Goal: Communication & Community: Share content

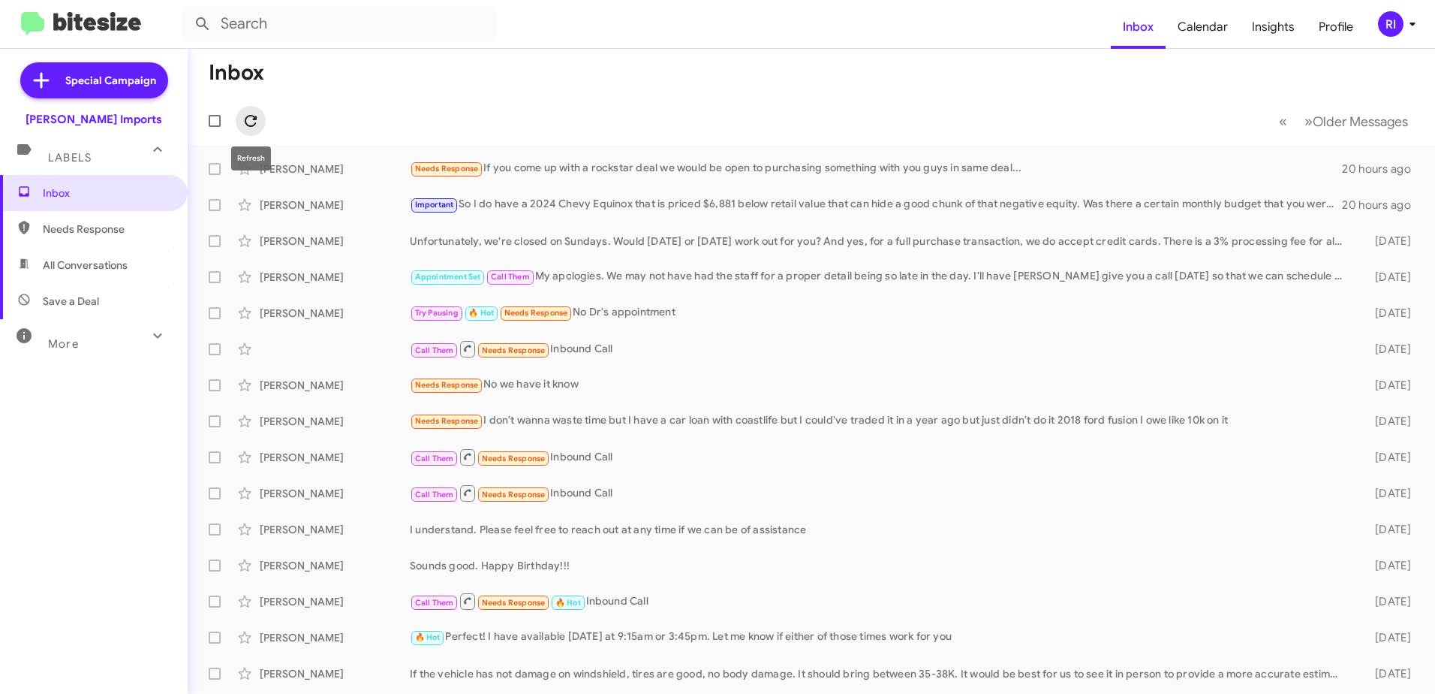
click at [258, 115] on icon at bounding box center [251, 121] width 18 height 18
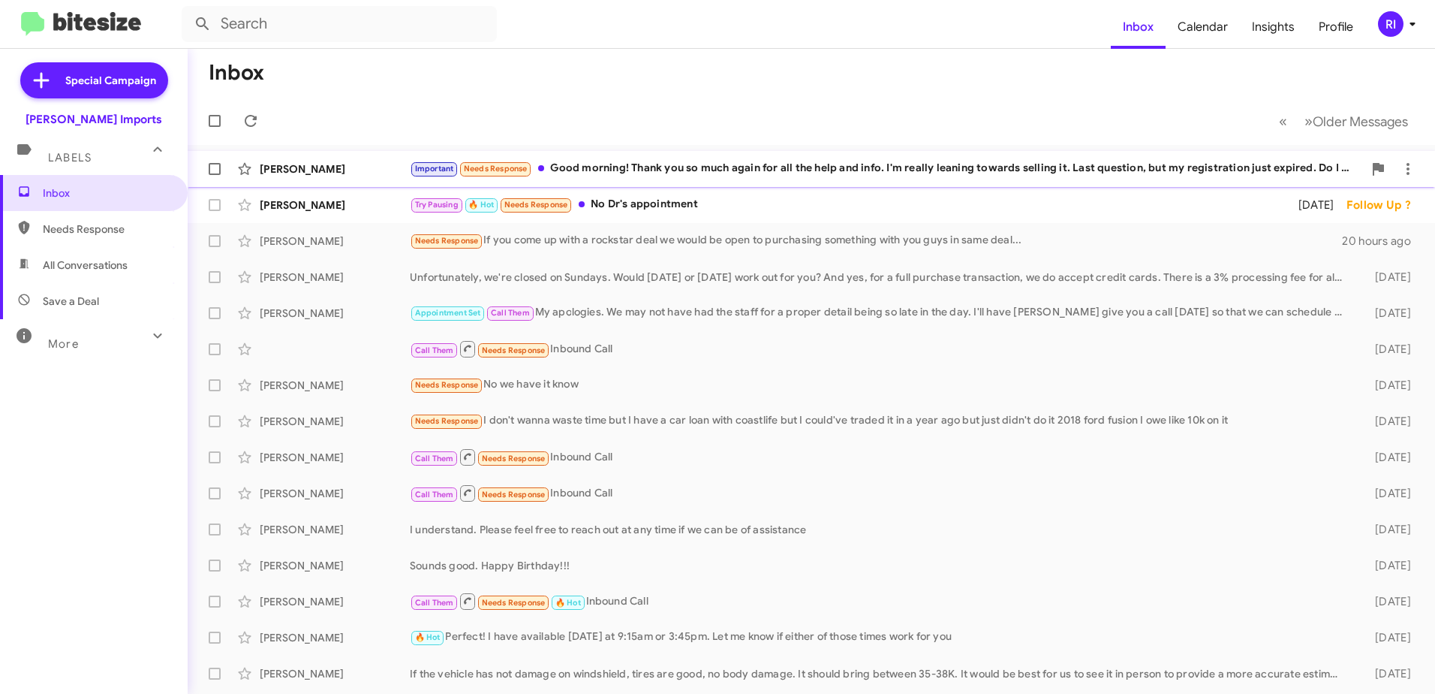
click at [622, 170] on div "Important Needs Response Good morning! Thank you so much again for all the help…" at bounding box center [886, 168] width 953 height 17
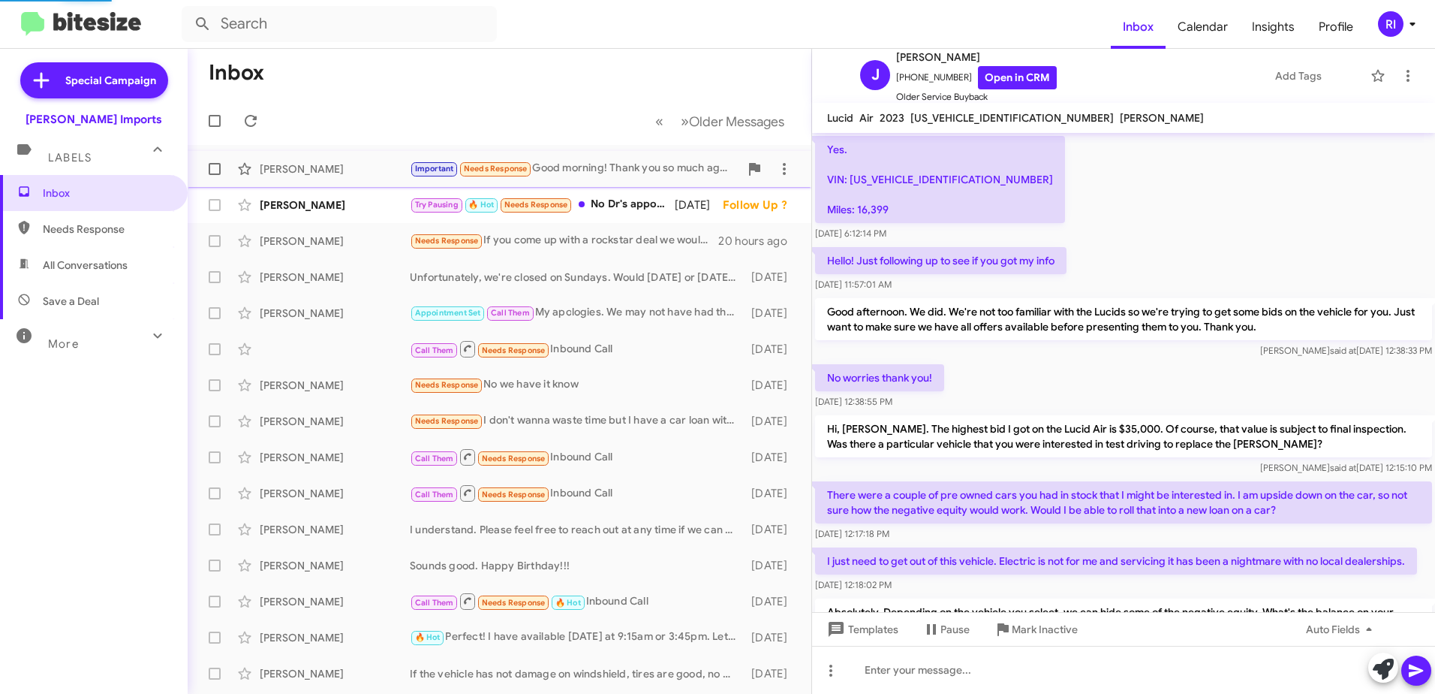
scroll to position [917, 0]
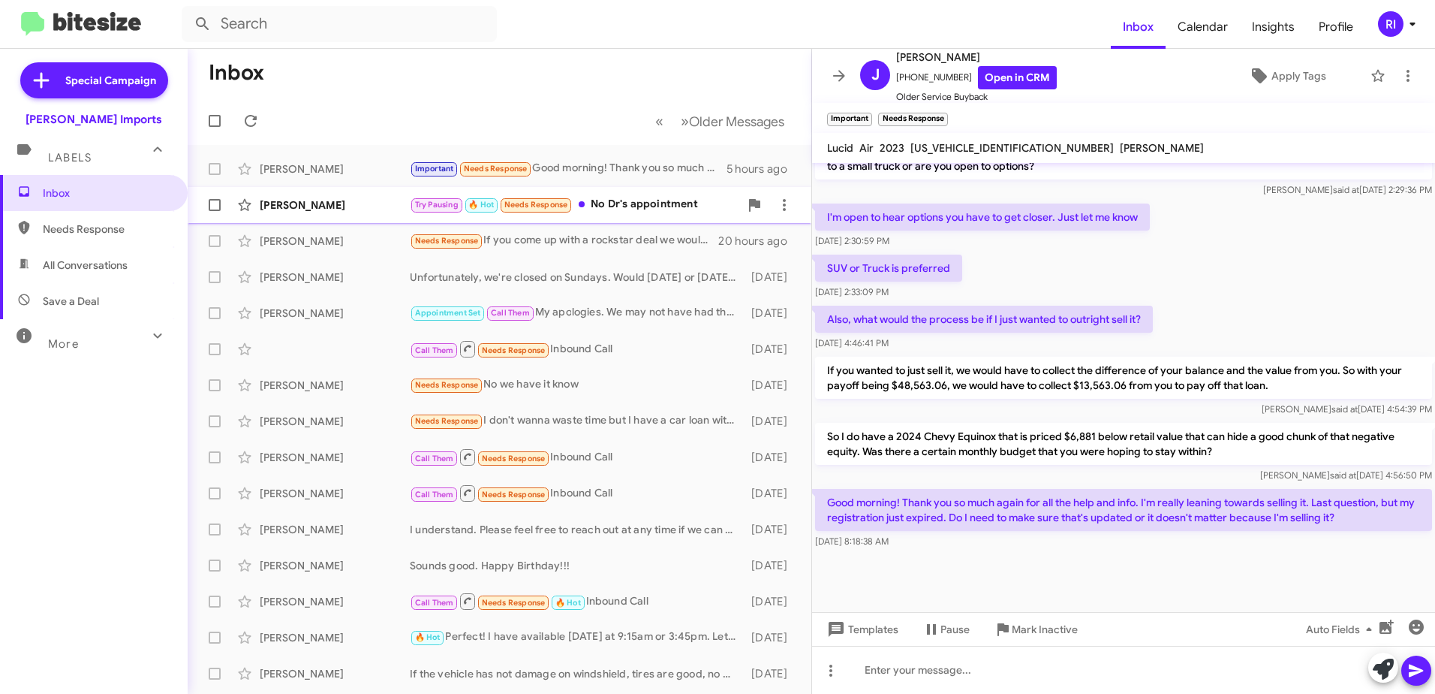
click at [613, 203] on div "Try Pausing 🔥 Hot Needs Response No Dr's appointment" at bounding box center [575, 204] width 330 height 17
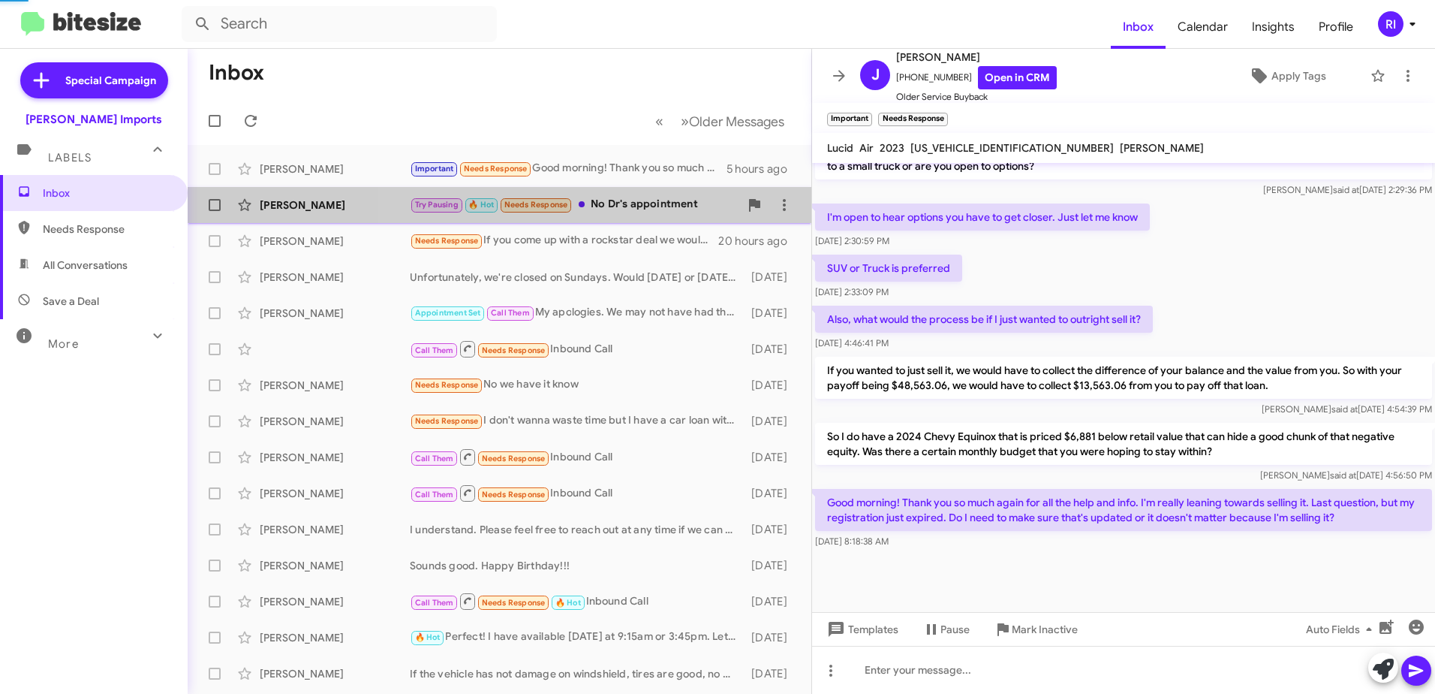
scroll to position [50, 0]
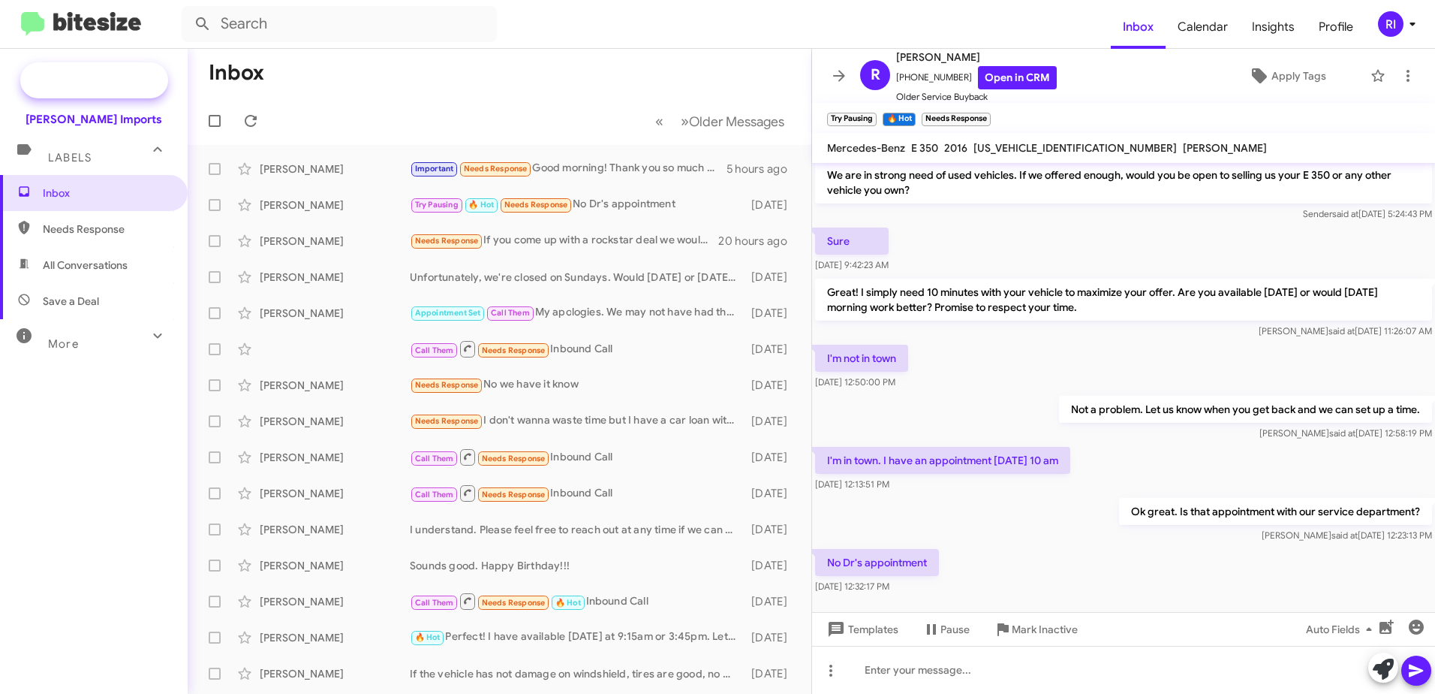
click at [101, 76] on span "Special Campaign" at bounding box center [110, 80] width 91 height 15
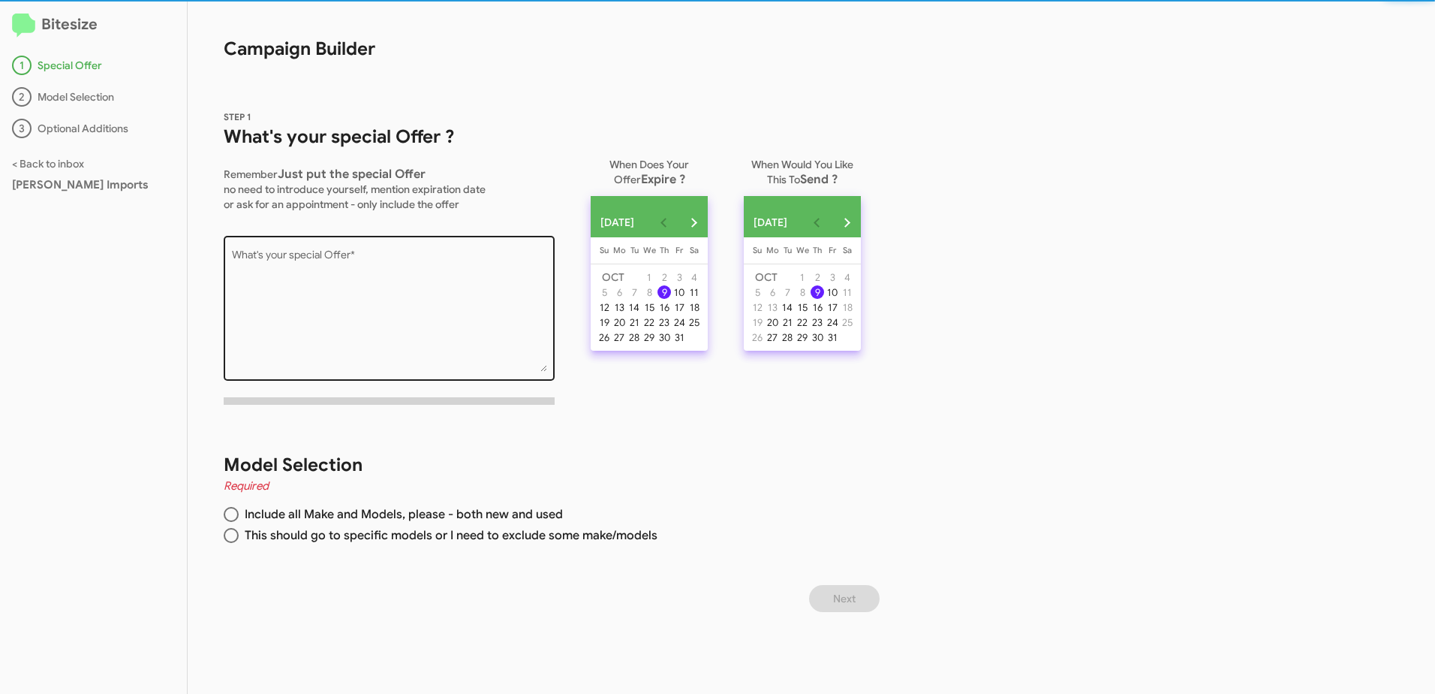
click at [289, 264] on textarea "What's your special Offer *" at bounding box center [389, 311] width 315 height 122
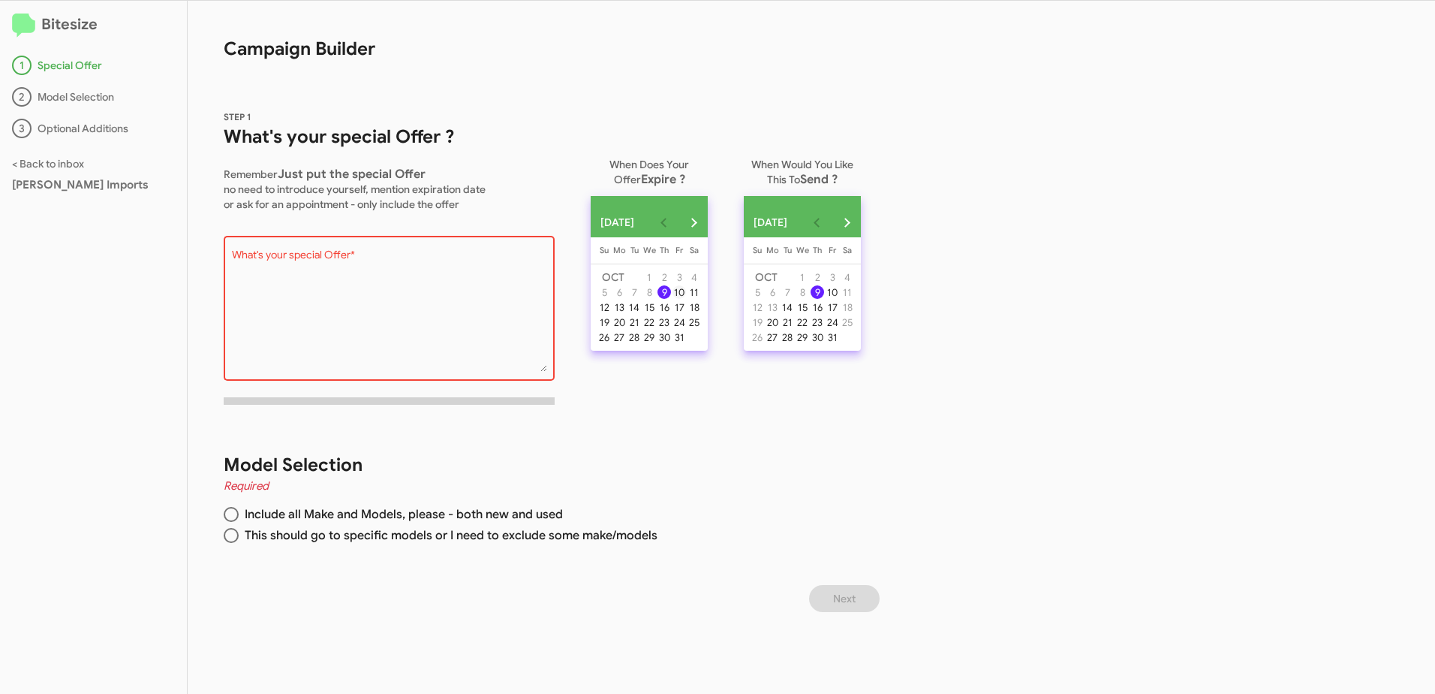
click at [686, 299] on div "10" at bounding box center [680, 292] width 14 height 14
click at [393, 264] on textarea "What's your special Offer *" at bounding box center [389, 311] width 315 height 122
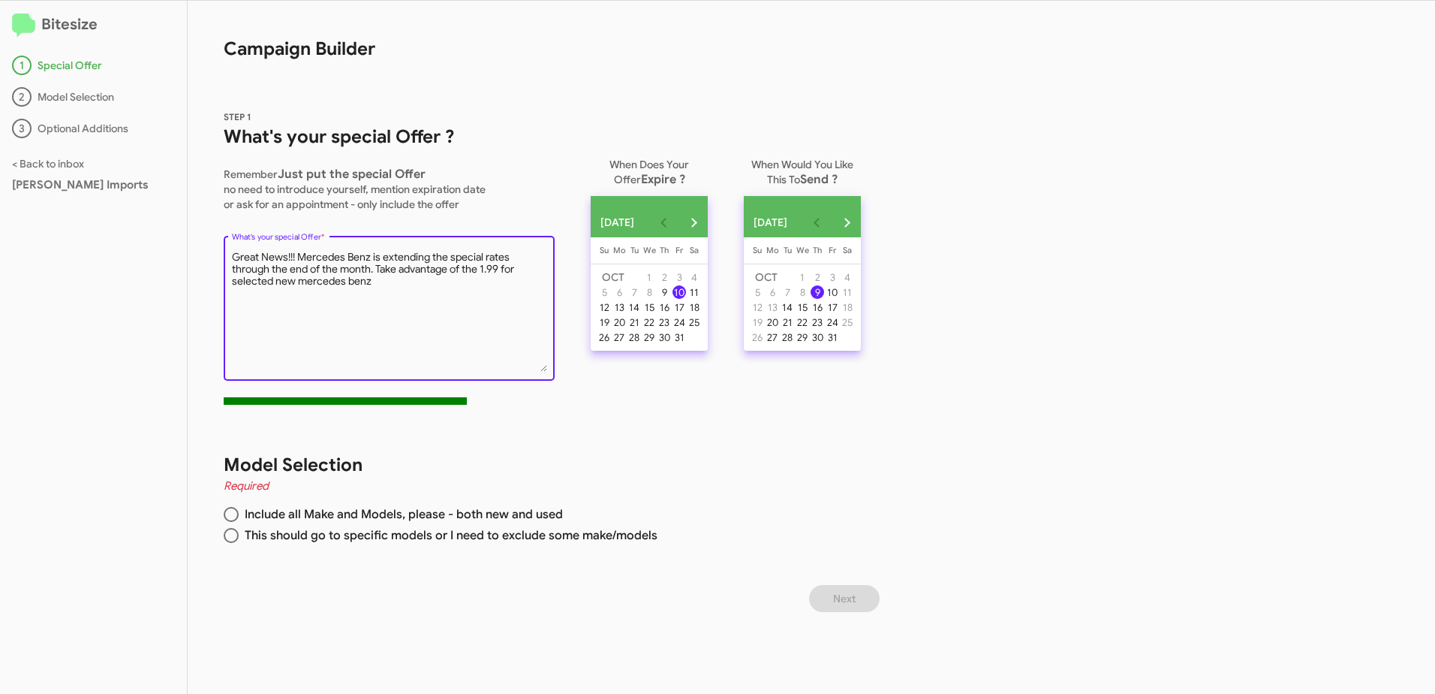
click at [459, 268] on textarea "What's your special Offer *" at bounding box center [389, 311] width 315 height 122
click at [441, 272] on textarea "What's your special Offer *" at bounding box center [389, 311] width 315 height 122
click at [531, 269] on textarea "What's your special Offer *" at bounding box center [389, 311] width 315 height 122
drag, startPoint x: 233, startPoint y: 254, endPoint x: 421, endPoint y: 279, distance: 189.3
click at [421, 279] on textarea "What's your special Offer *" at bounding box center [389, 311] width 315 height 122
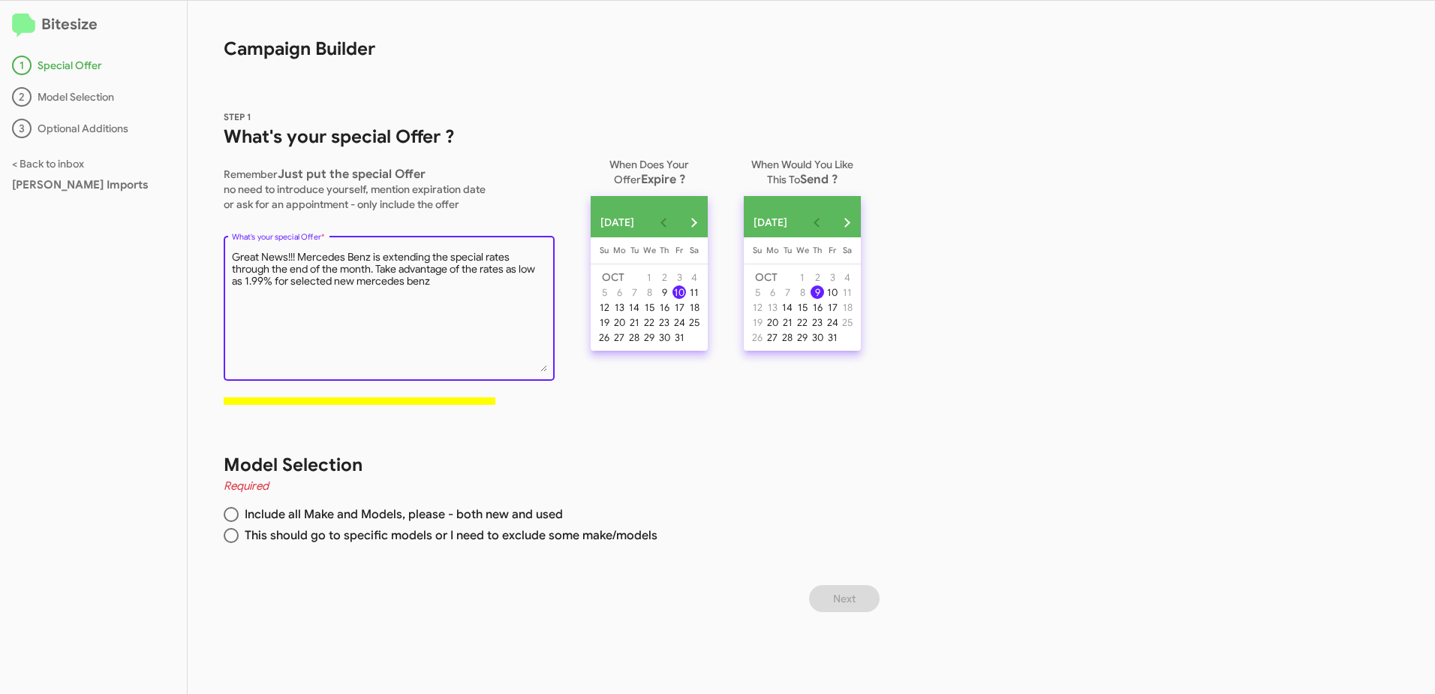
type textarea "Great News!!! Mercedes Benz is extending the special rates through the end of t…"
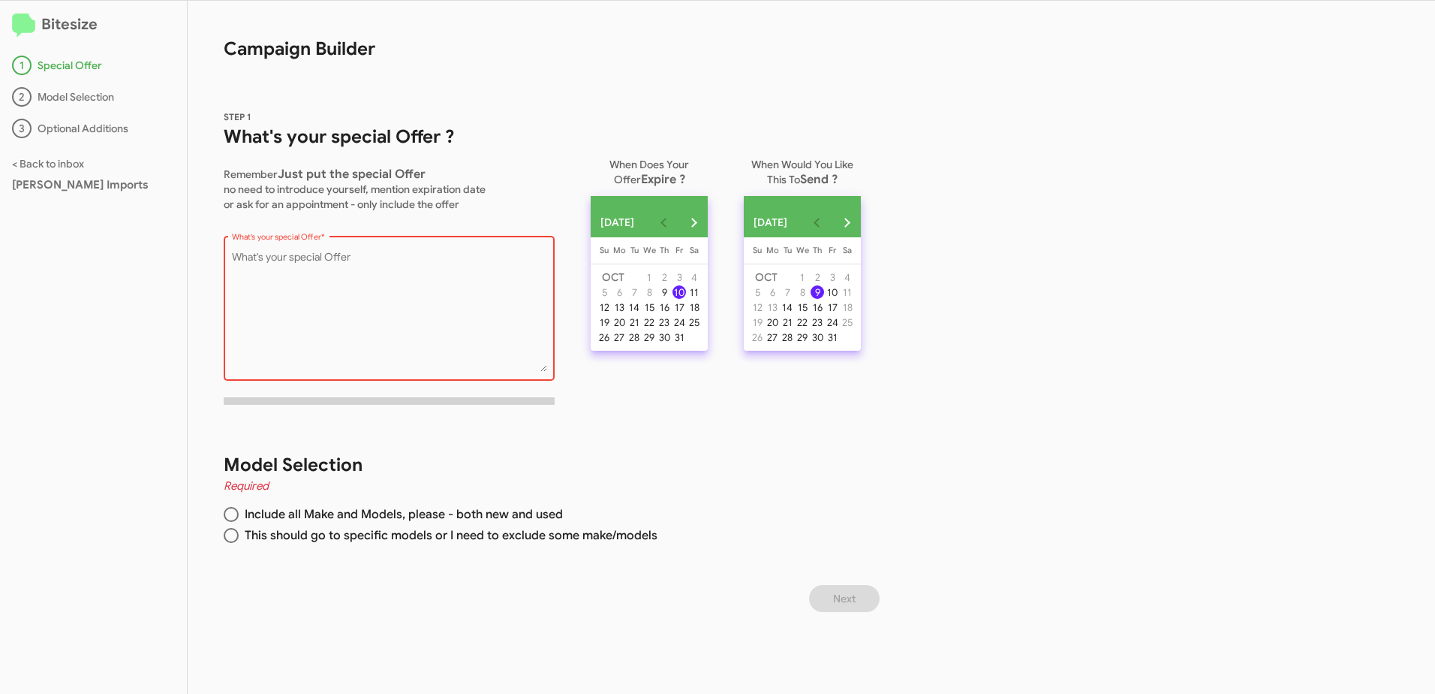
paste textarea "We’ve got exciting news for you! Due to overwhelming demand, Mercedes-Benz is e…"
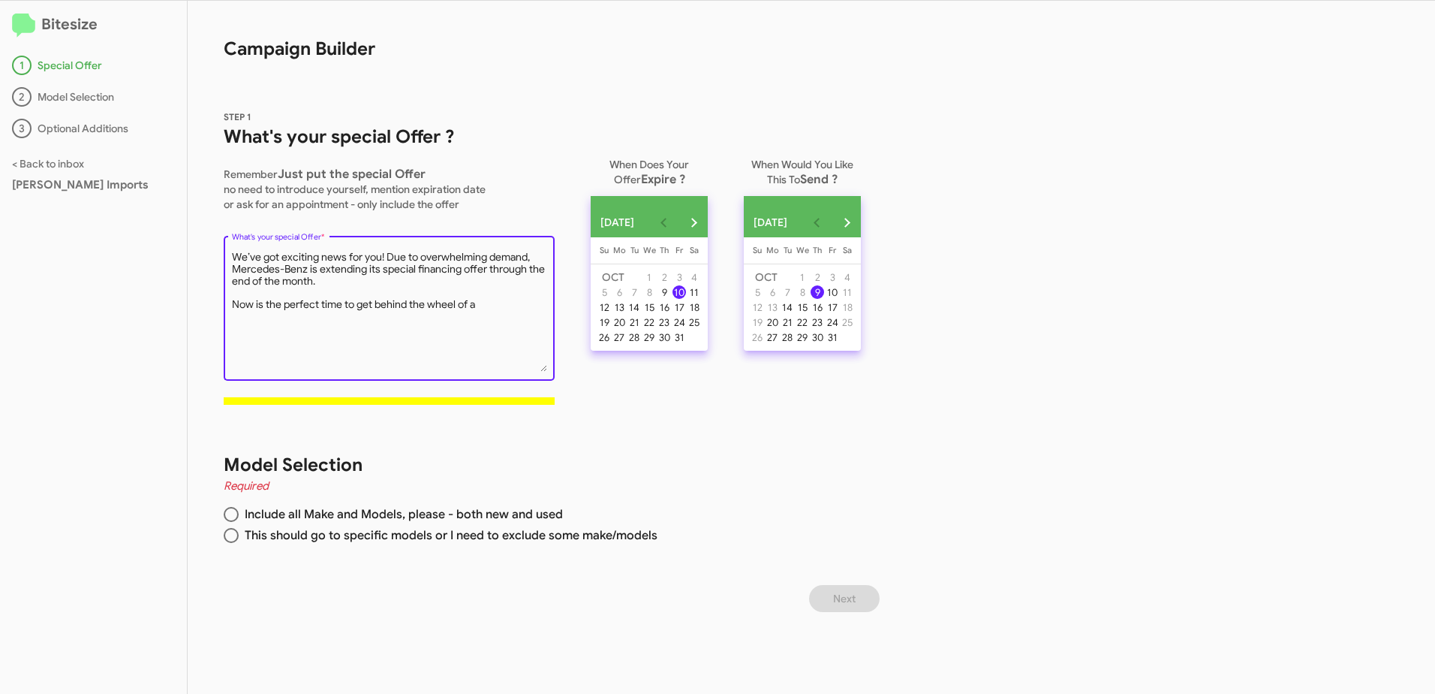
click at [475, 338] on textarea "What's your special Offer *" at bounding box center [389, 311] width 315 height 122
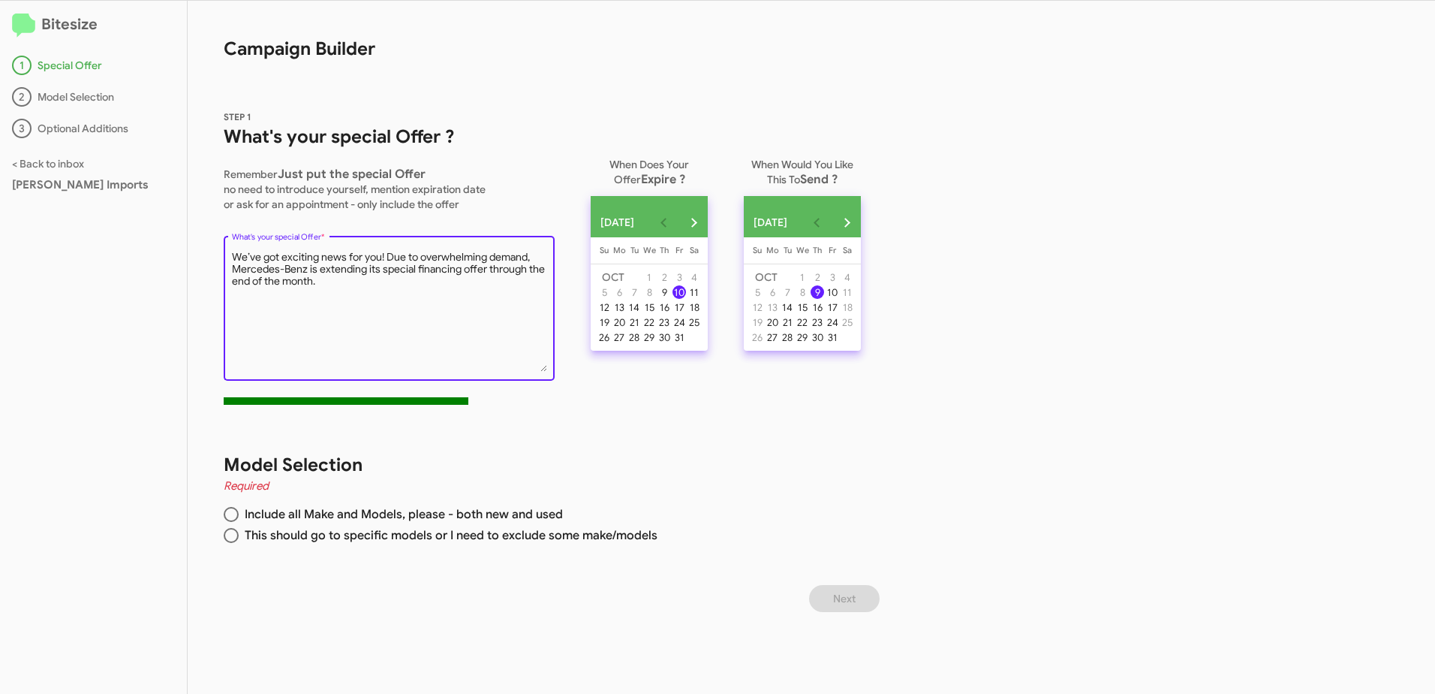
click at [350, 291] on textarea "What's your special Offer *" at bounding box center [389, 311] width 315 height 122
click at [347, 280] on textarea "What's your special Offer *" at bounding box center [389, 311] width 315 height 122
click at [534, 262] on textarea "What's your special Offer *" at bounding box center [389, 311] width 315 height 122
click at [532, 256] on textarea "What's your special Offer *" at bounding box center [389, 311] width 315 height 122
click at [328, 289] on textarea "What's your special Offer *" at bounding box center [389, 311] width 315 height 122
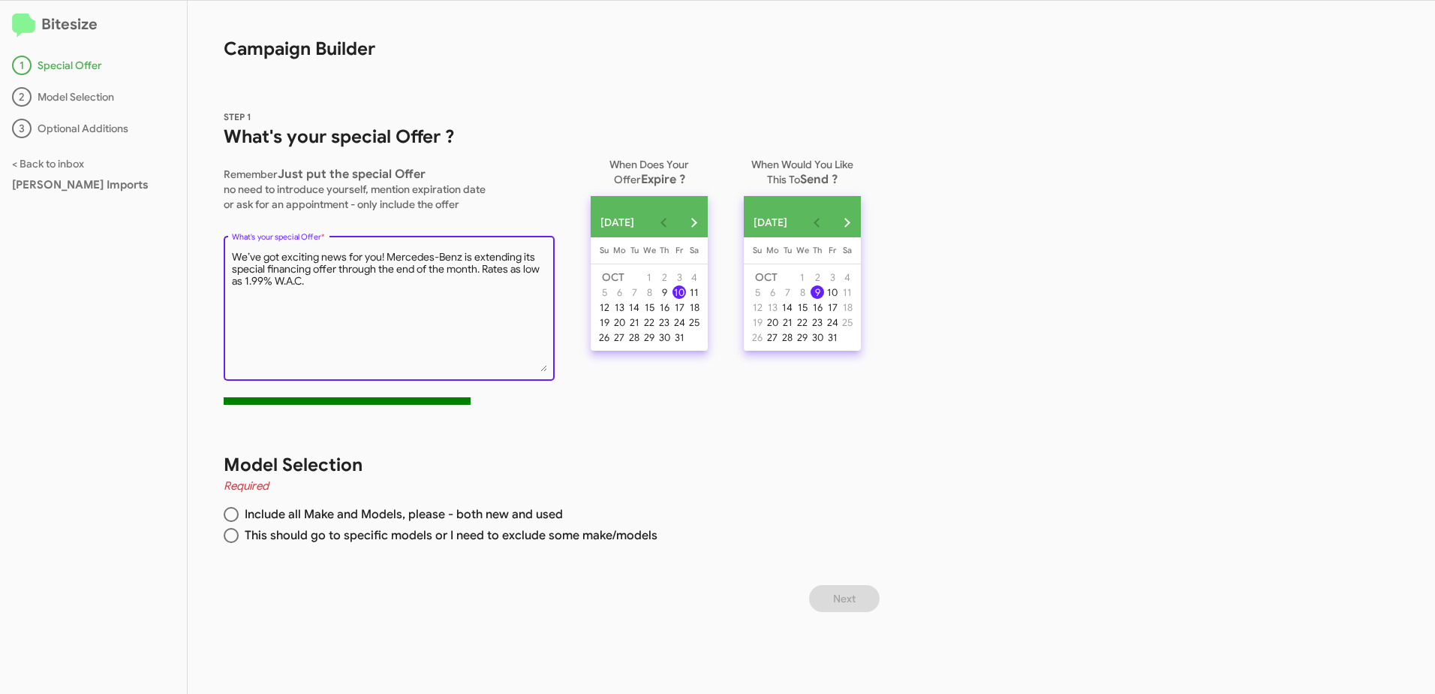
click at [324, 283] on textarea "What's your special Offer *" at bounding box center [389, 311] width 315 height 122
drag, startPoint x: 233, startPoint y: 254, endPoint x: 437, endPoint y: 288, distance: 207.1
click at [438, 288] on textarea "What's your special Offer *" at bounding box center [389, 311] width 315 height 122
click at [448, 303] on textarea "What's your special Offer *" at bounding box center [389, 311] width 315 height 122
click at [482, 270] on textarea "What's your special Offer *" at bounding box center [389, 311] width 315 height 122
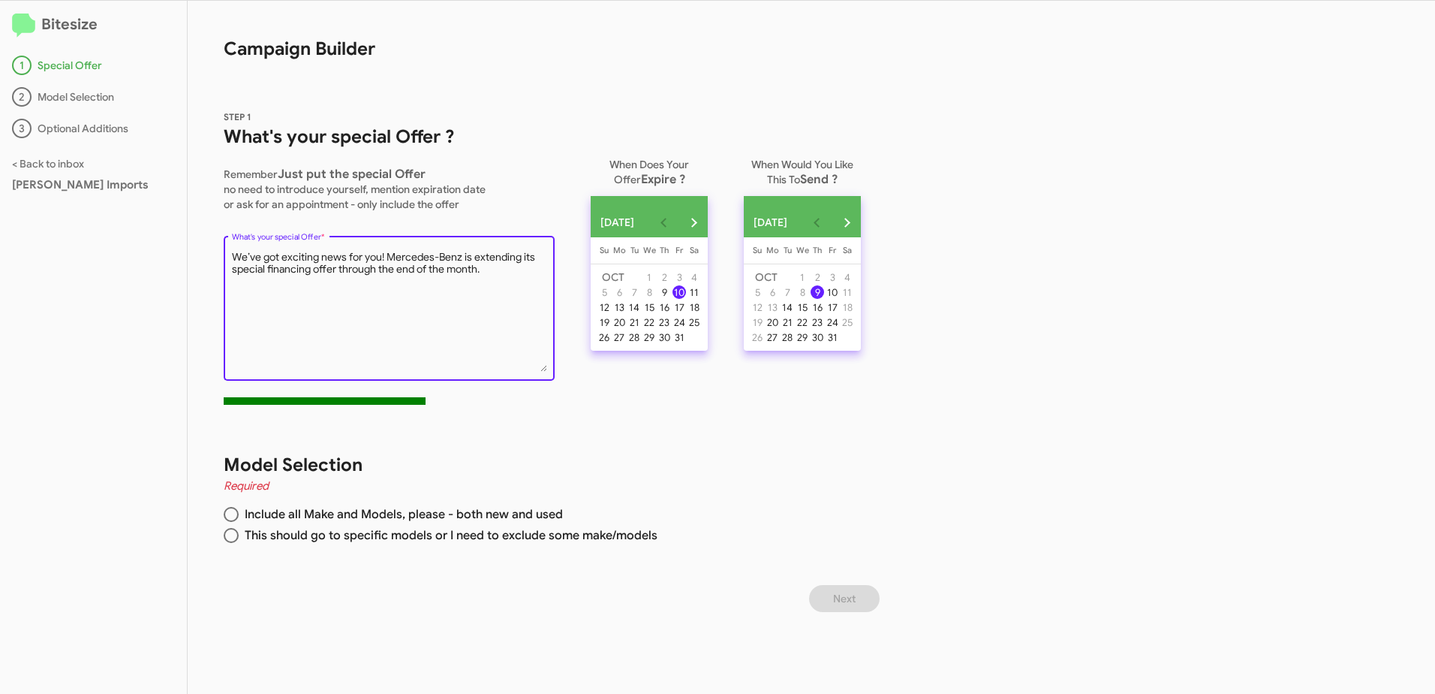
paste textarea "Take advantage of rates as low as 1.99% APR (W.A.C.) on select new Mercedes-Be"
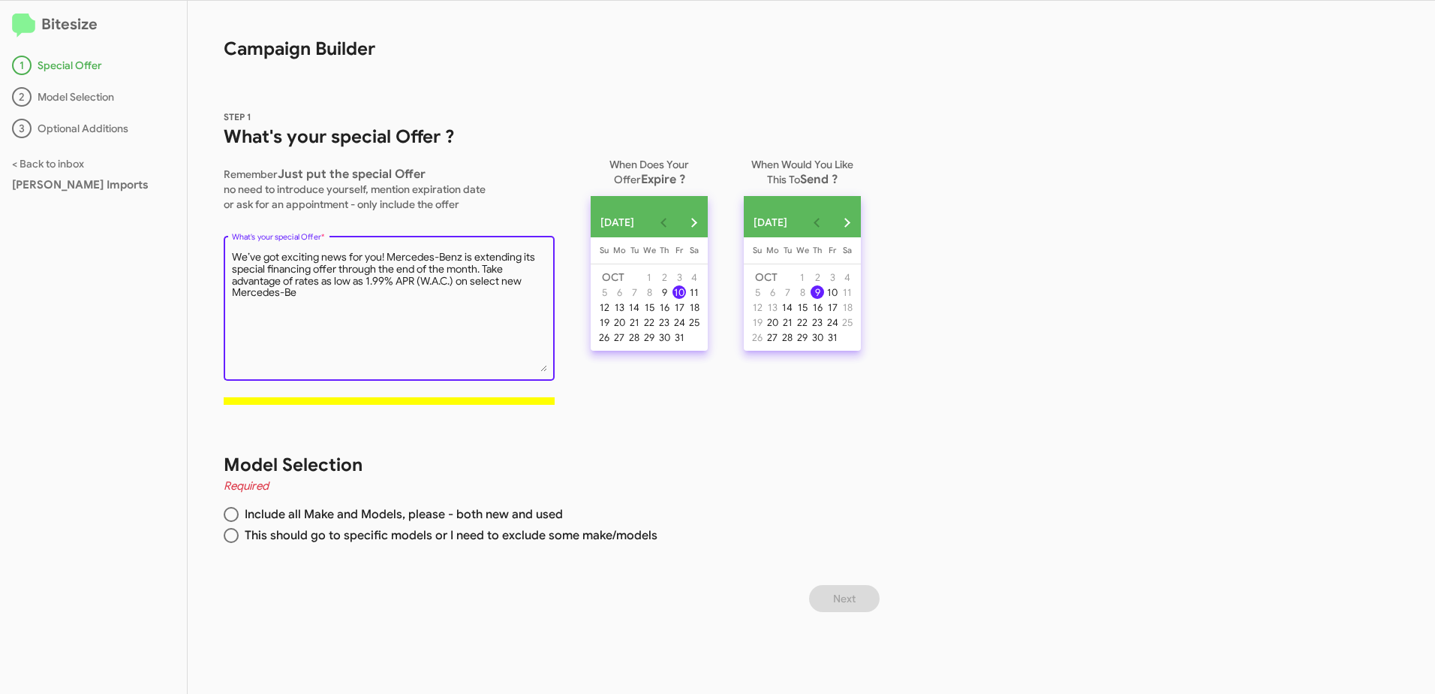
click at [397, 317] on textarea "What's your special Offer *" at bounding box center [389, 311] width 315 height 122
click at [327, 297] on textarea "What's your special Offer *" at bounding box center [389, 311] width 315 height 122
click at [418, 282] on textarea "What's your special Offer *" at bounding box center [389, 311] width 315 height 122
click at [539, 280] on textarea "What's your special Offer *" at bounding box center [389, 311] width 315 height 122
type textarea "We’ve got exciting news for you! Mercedes-Benz is extending its special financi…"
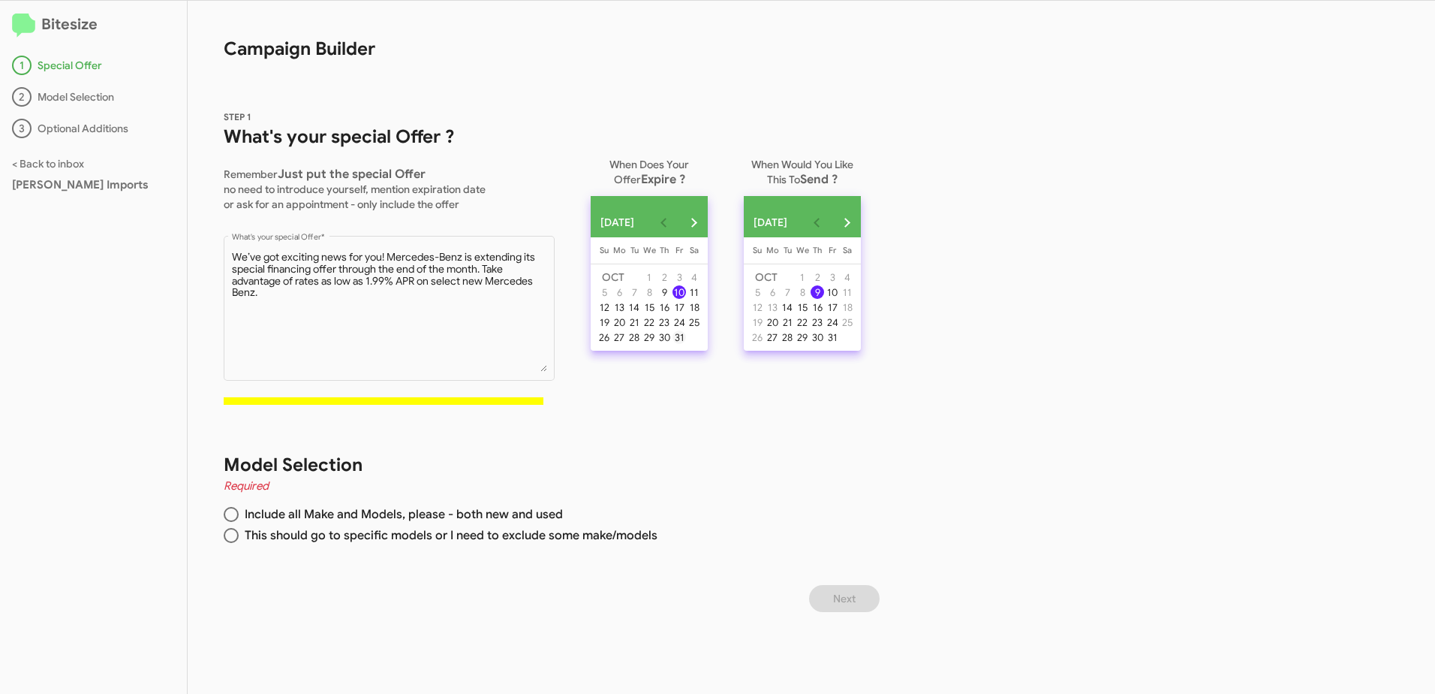
click at [686, 344] on div "31" at bounding box center [680, 337] width 14 height 14
click at [228, 537] on span at bounding box center [231, 535] width 15 height 15
click at [228, 537] on input "This should go to specific models or I need to exclude some make/models" at bounding box center [231, 535] width 15 height 15
radio input "true"
click at [845, 600] on span "Next" at bounding box center [844, 598] width 23 height 27
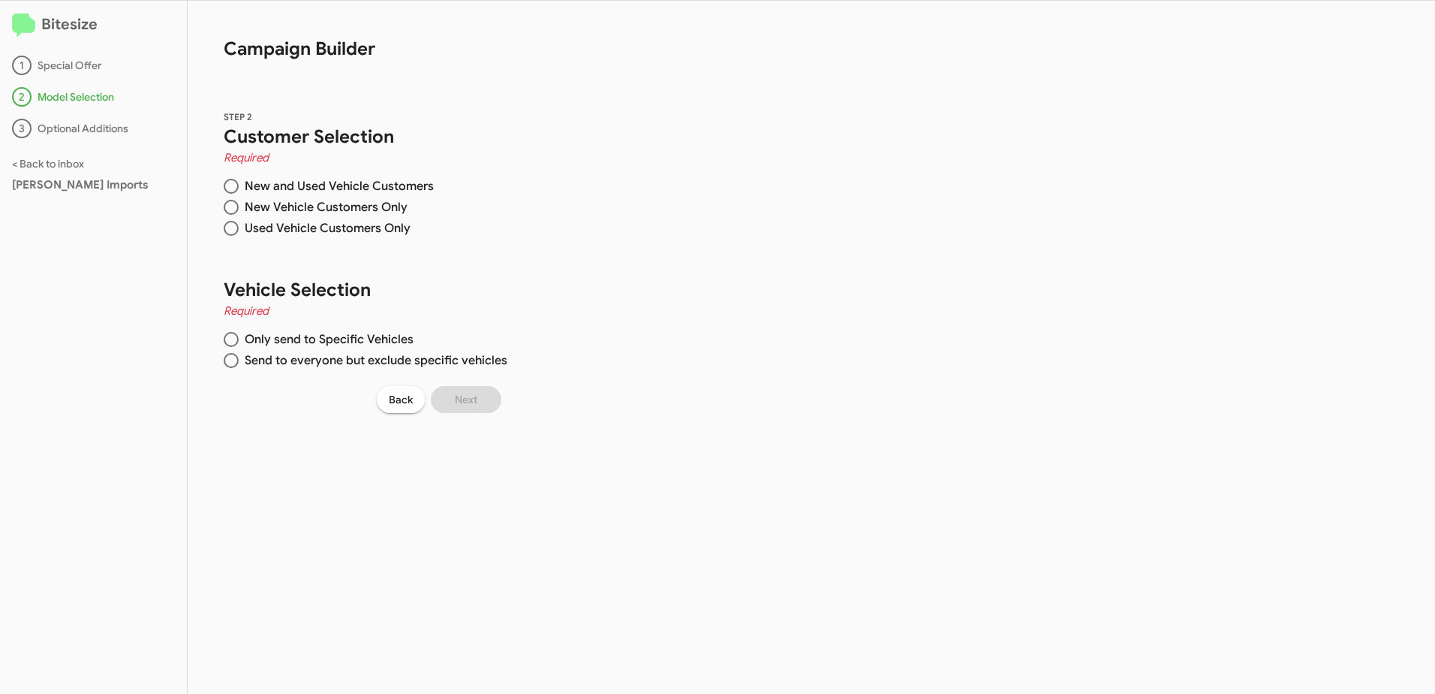
click at [229, 206] on span at bounding box center [231, 207] width 15 height 15
click at [229, 206] on input "New Vehicle Customers Only" at bounding box center [231, 207] width 15 height 15
radio input "true"
click at [230, 359] on span at bounding box center [231, 360] width 15 height 15
click at [230, 359] on input "Send to everyone but exclude specific vehicles" at bounding box center [231, 360] width 15 height 15
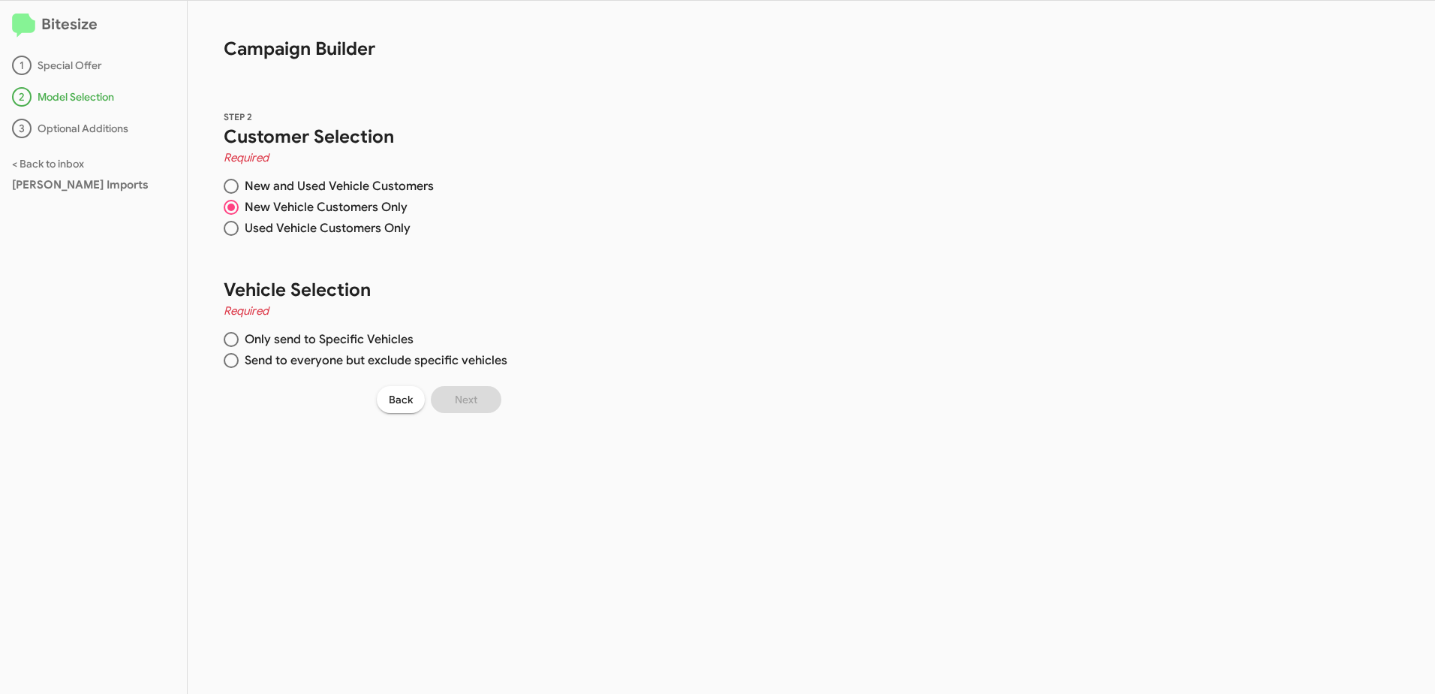
radio input "true"
click at [224, 339] on span at bounding box center [231, 339] width 15 height 15
click at [224, 339] on input "Only send to Specific Vehicles" at bounding box center [231, 339] width 15 height 15
radio input "true"
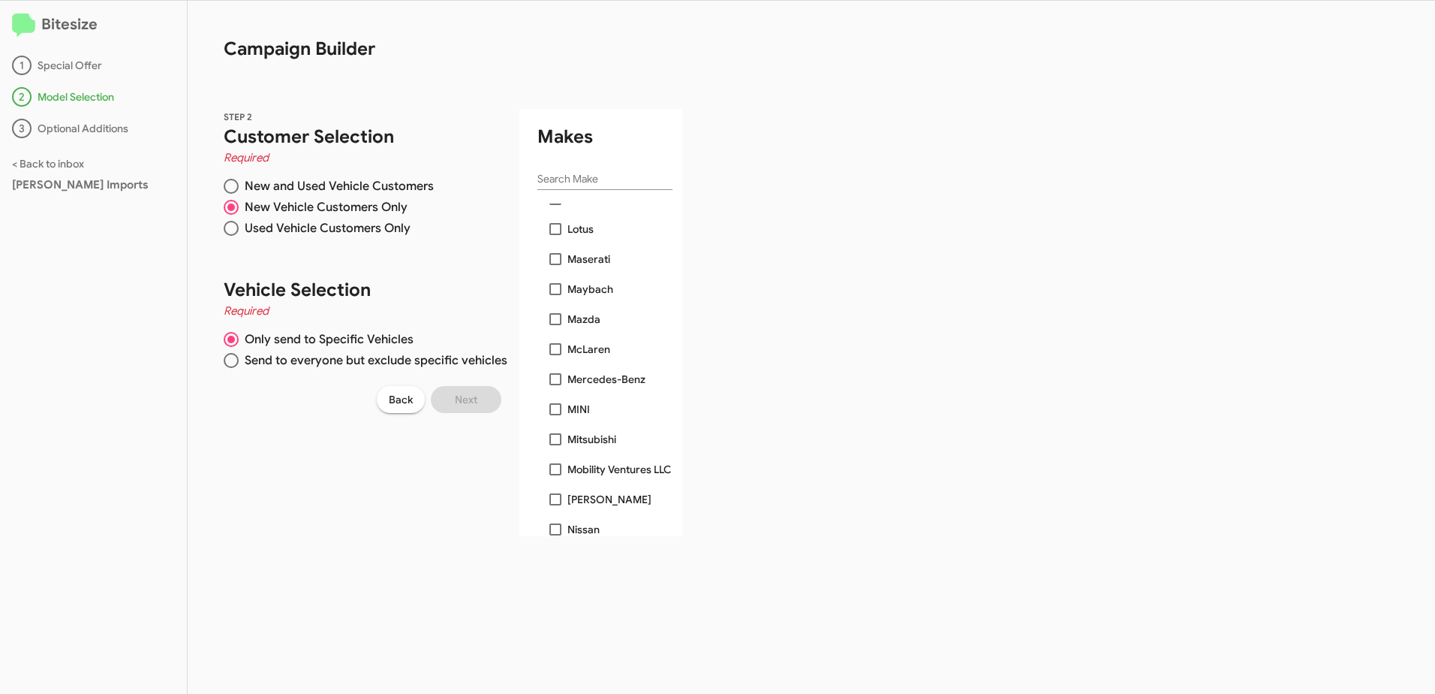
scroll to position [826, 0]
click at [555, 377] on span at bounding box center [556, 378] width 12 height 12
click at [555, 384] on input "Mercedes-Benz" at bounding box center [555, 384] width 1 height 1
checkbox input "true"
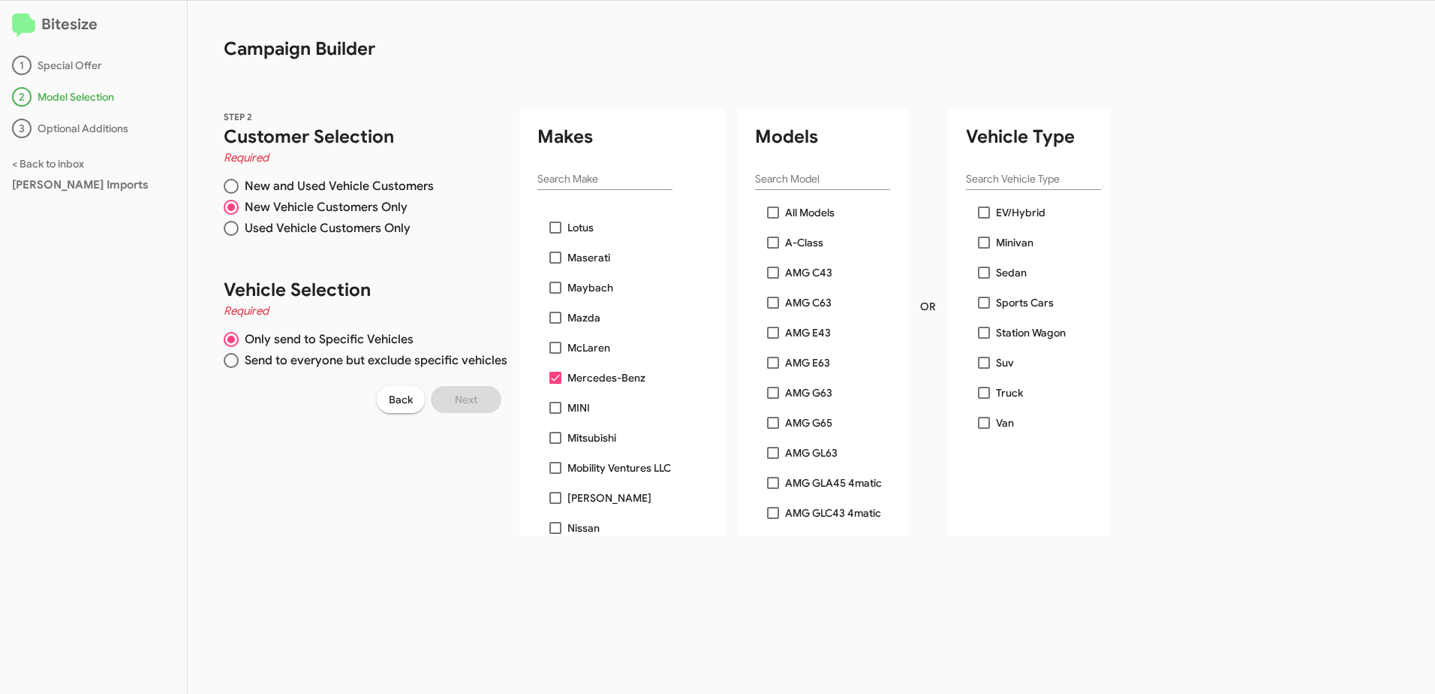
click at [405, 508] on div "STEP 2 Customer Selection Required New and Used Vehicle Customers New Vehicle C…" at bounding box center [623, 304] width 871 height 463
click at [416, 509] on div "STEP 2 Customer Selection Required New and Used Vehicle Customers New Vehicle C…" at bounding box center [623, 304] width 871 height 463
click at [229, 357] on span at bounding box center [231, 360] width 15 height 15
click at [229, 357] on input "Send to everyone but exclude specific vehicles" at bounding box center [231, 360] width 15 height 15
radio input "true"
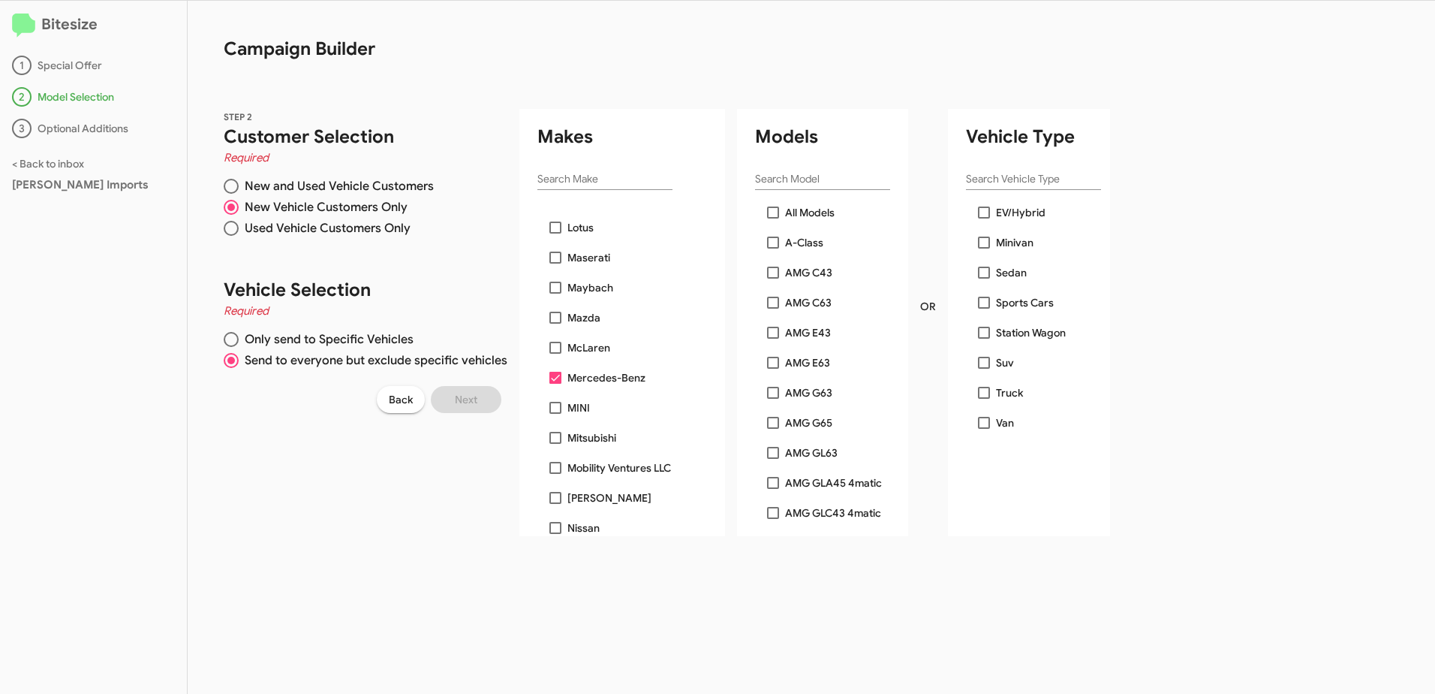
click at [554, 378] on span at bounding box center [556, 378] width 12 height 12
click at [555, 384] on input "Mercedes-Benz" at bounding box center [555, 384] width 1 height 1
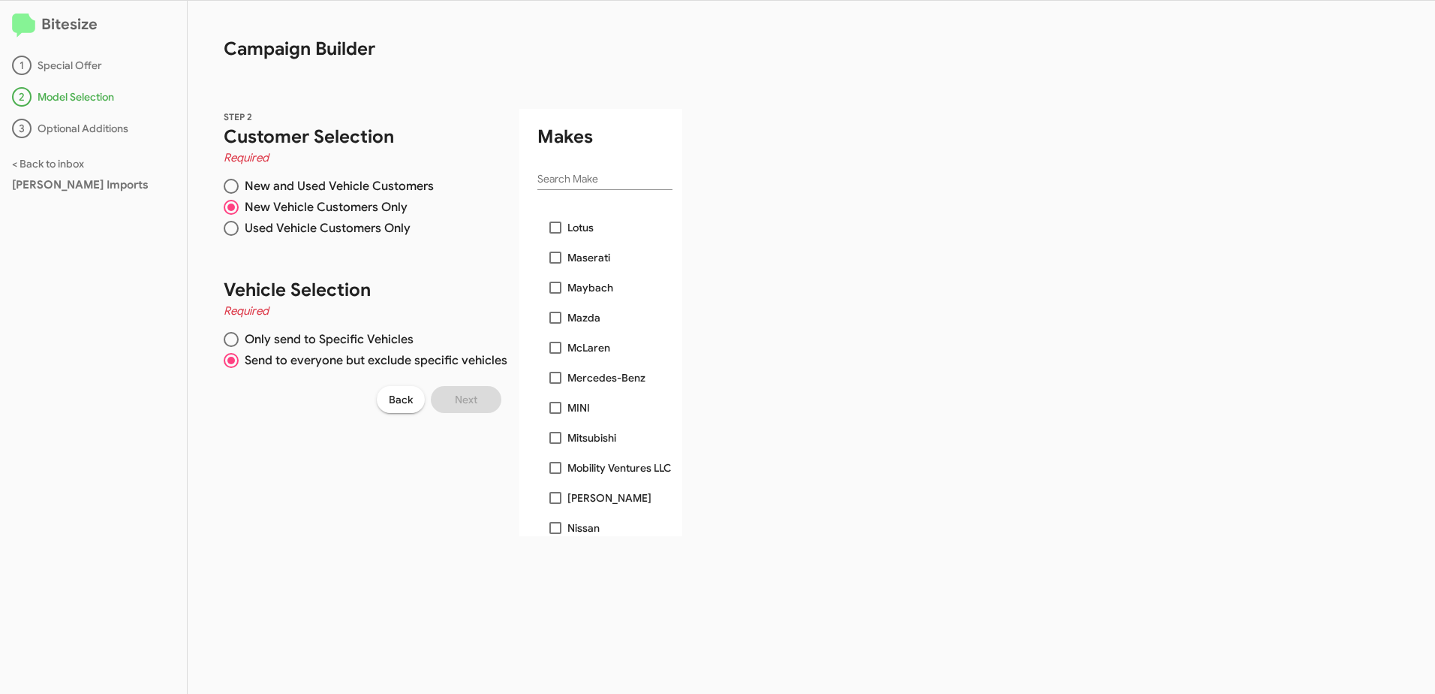
click at [554, 378] on span at bounding box center [556, 378] width 12 height 12
click at [555, 384] on input "Mercedes-Benz" at bounding box center [555, 384] width 1 height 1
checkbox input "true"
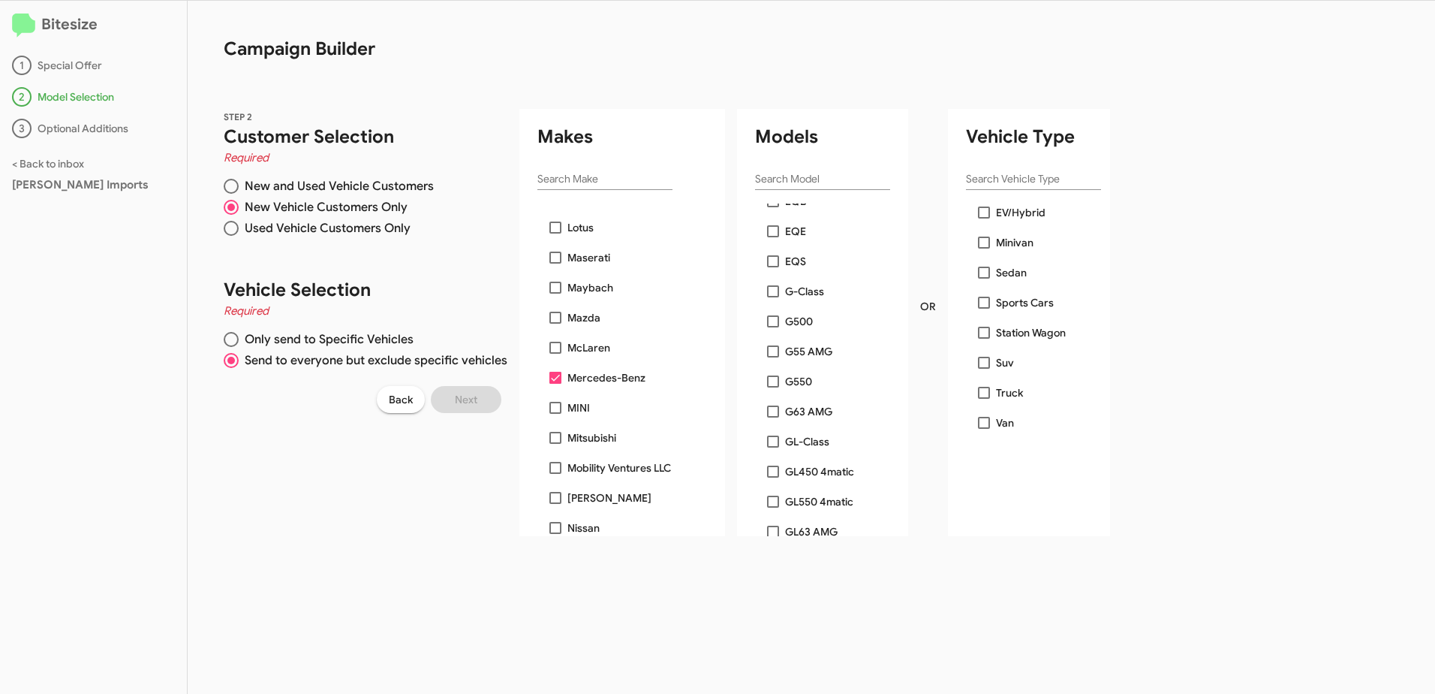
scroll to position [2102, 0]
click at [775, 243] on span at bounding box center [773, 242] width 12 height 12
click at [773, 249] on input "G550" at bounding box center [773, 249] width 1 height 1
checkbox input "true"
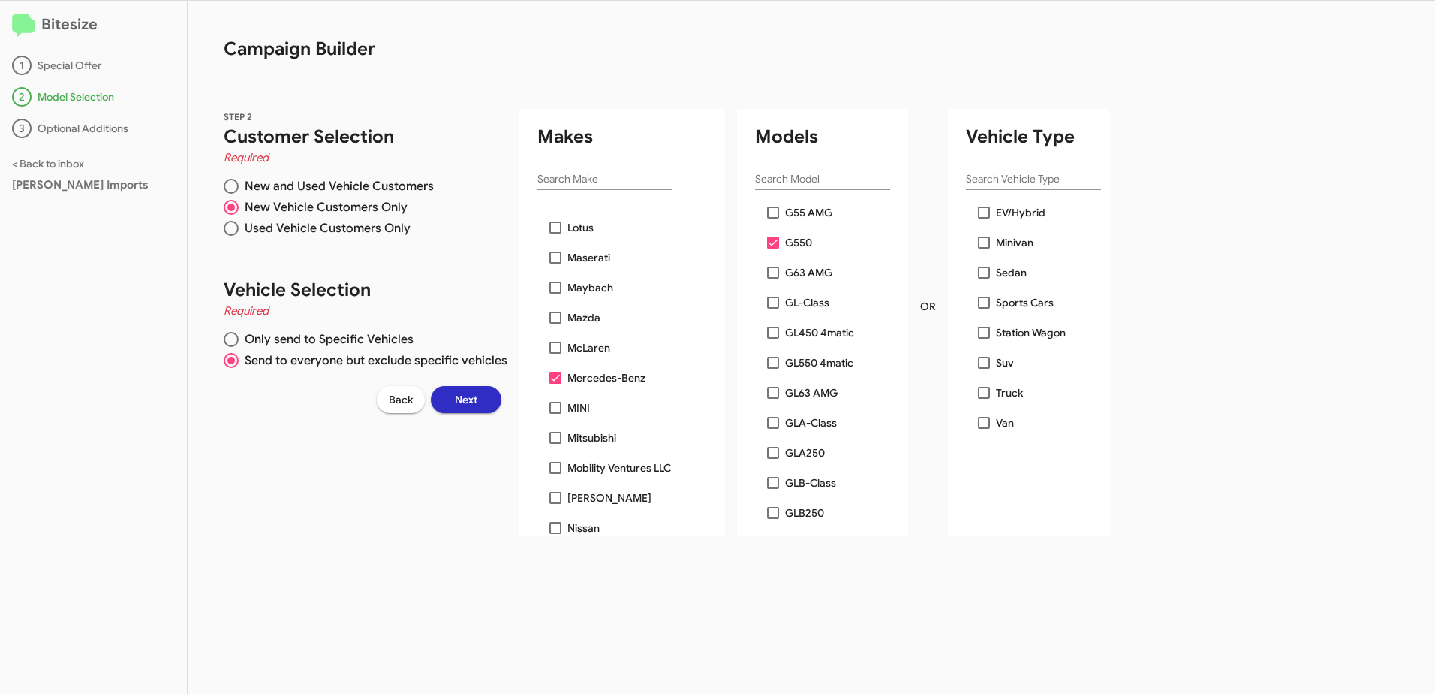
click at [769, 273] on span at bounding box center [773, 273] width 12 height 12
click at [773, 279] on input "G63 AMG" at bounding box center [773, 279] width 1 height 1
checkbox input "true"
click at [776, 213] on span at bounding box center [773, 212] width 12 height 12
click at [773, 218] on input "G55 AMG" at bounding box center [773, 218] width 1 height 1
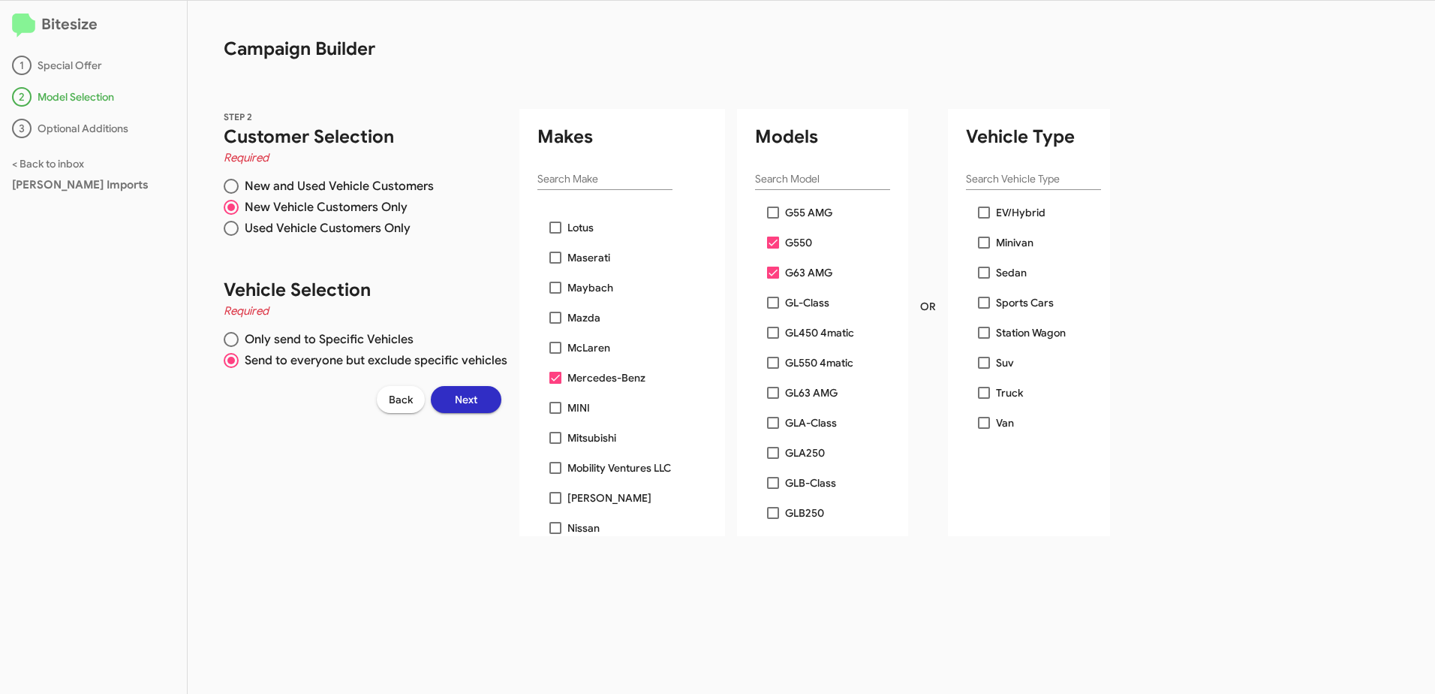
checkbox input "true"
click at [456, 400] on span "Next" at bounding box center [466, 399] width 23 height 27
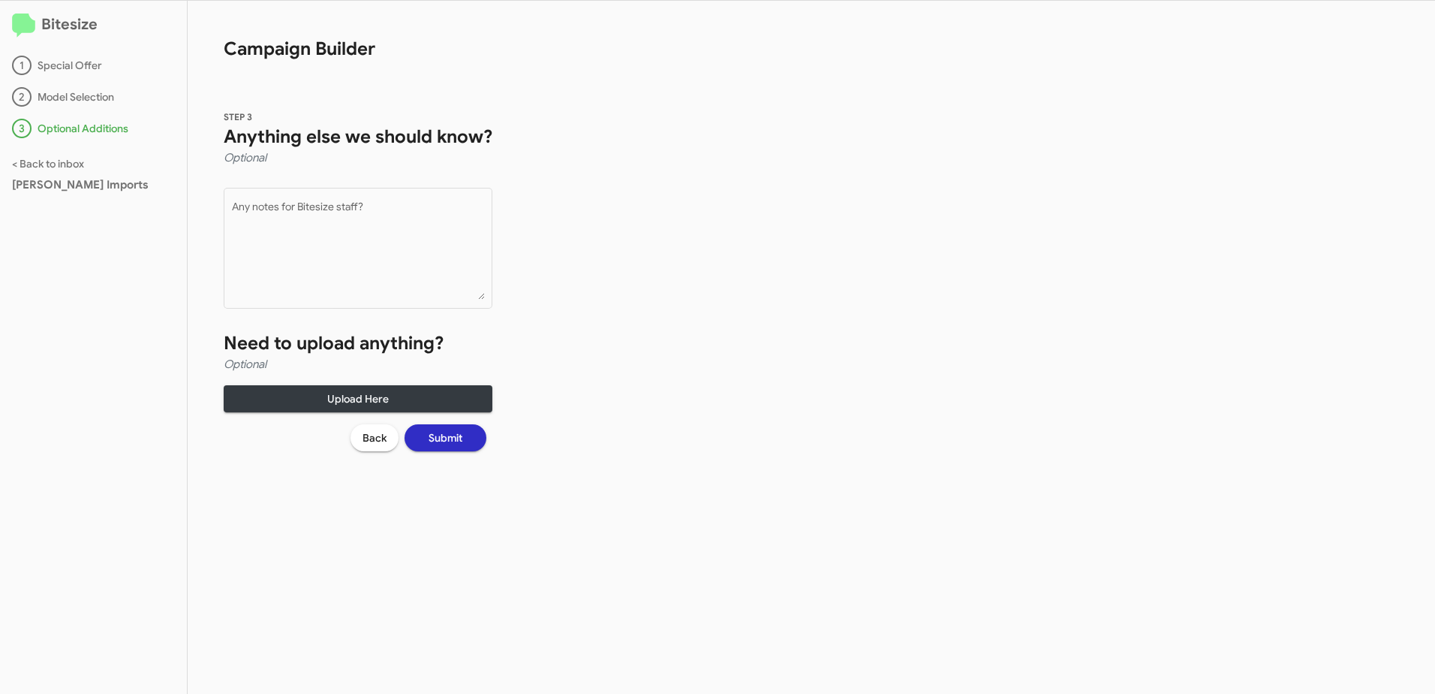
click at [675, 429] on div "Bitesize 1 Special Offer 2 Model Selection 3 Optional Additions < Back to inbox…" at bounding box center [717, 347] width 1435 height 693
click at [459, 423] on div "STEP 3 Anything else we should know? Optional Any notes for Bitesize staff? Nee…" at bounding box center [358, 280] width 341 height 414
click at [451, 444] on span "Submit" at bounding box center [446, 437] width 34 height 27
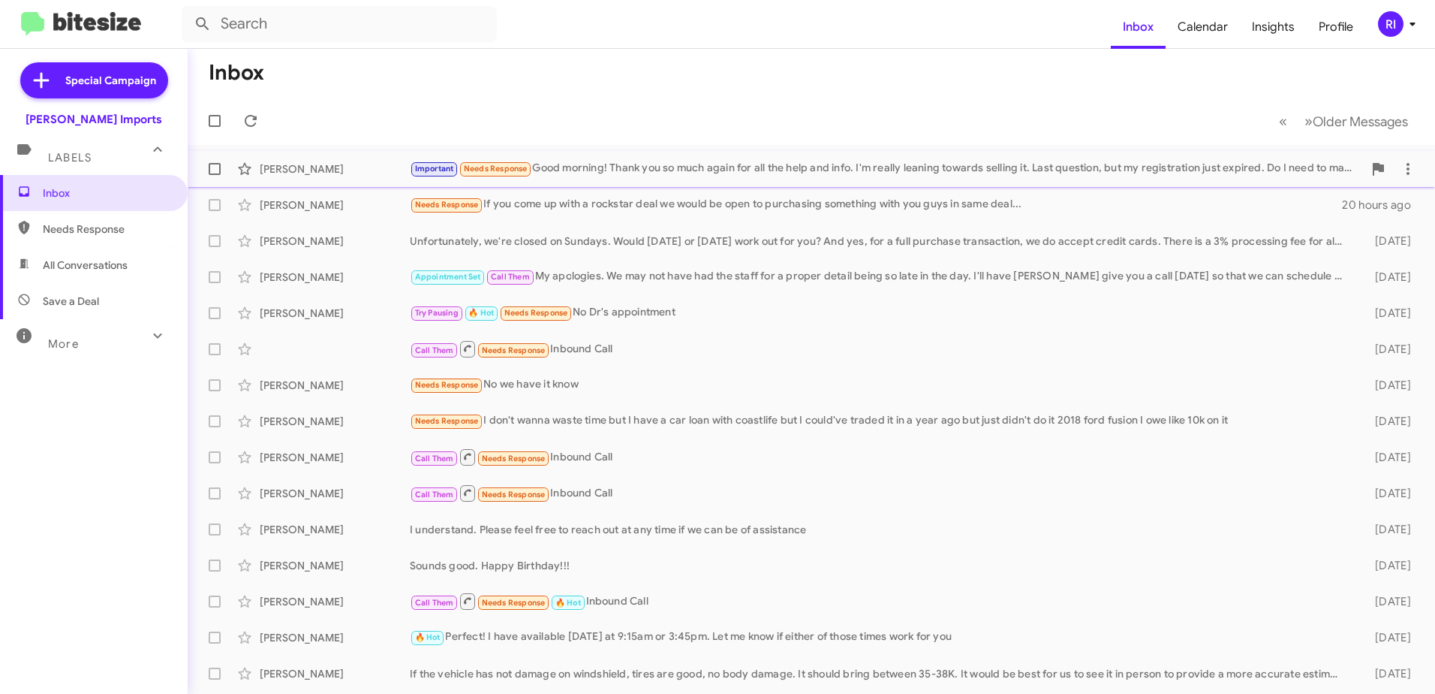
click at [788, 169] on div "Important Needs Response Good morning! Thank you so much again for all the help…" at bounding box center [886, 168] width 953 height 17
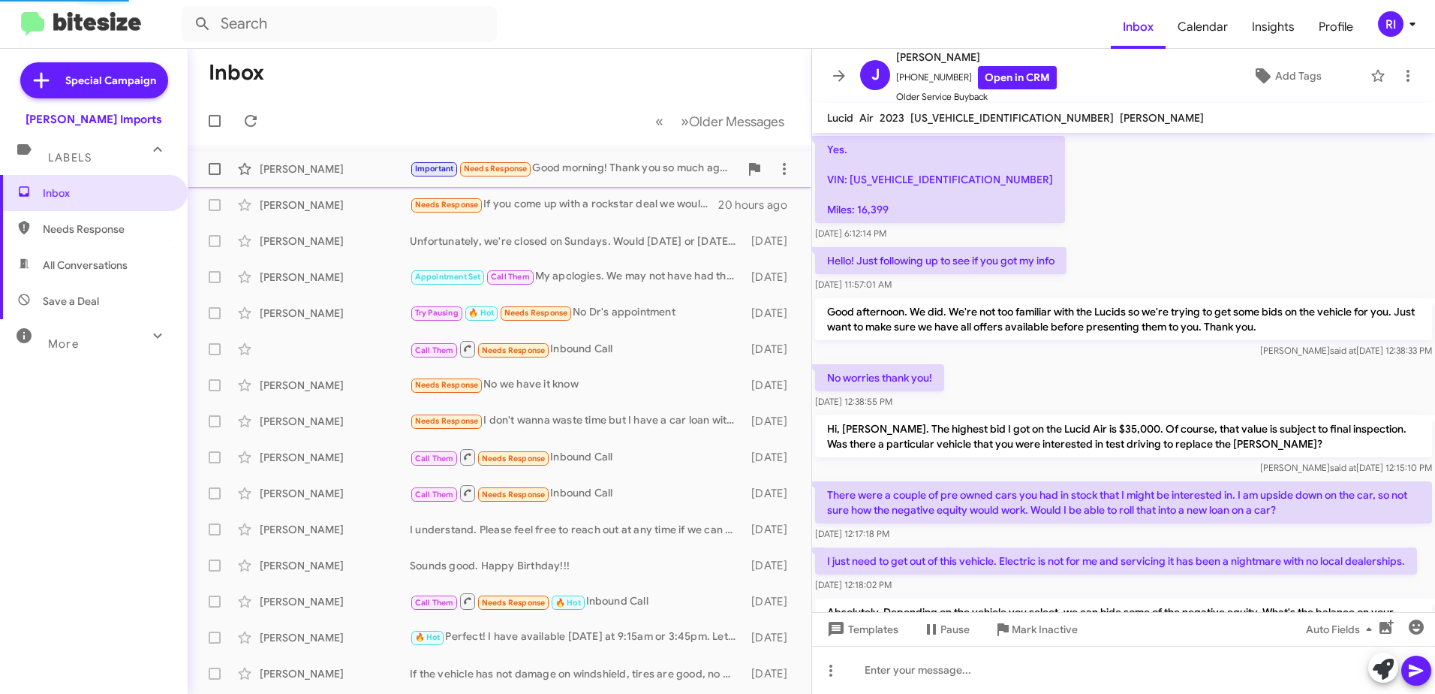
scroll to position [917, 0]
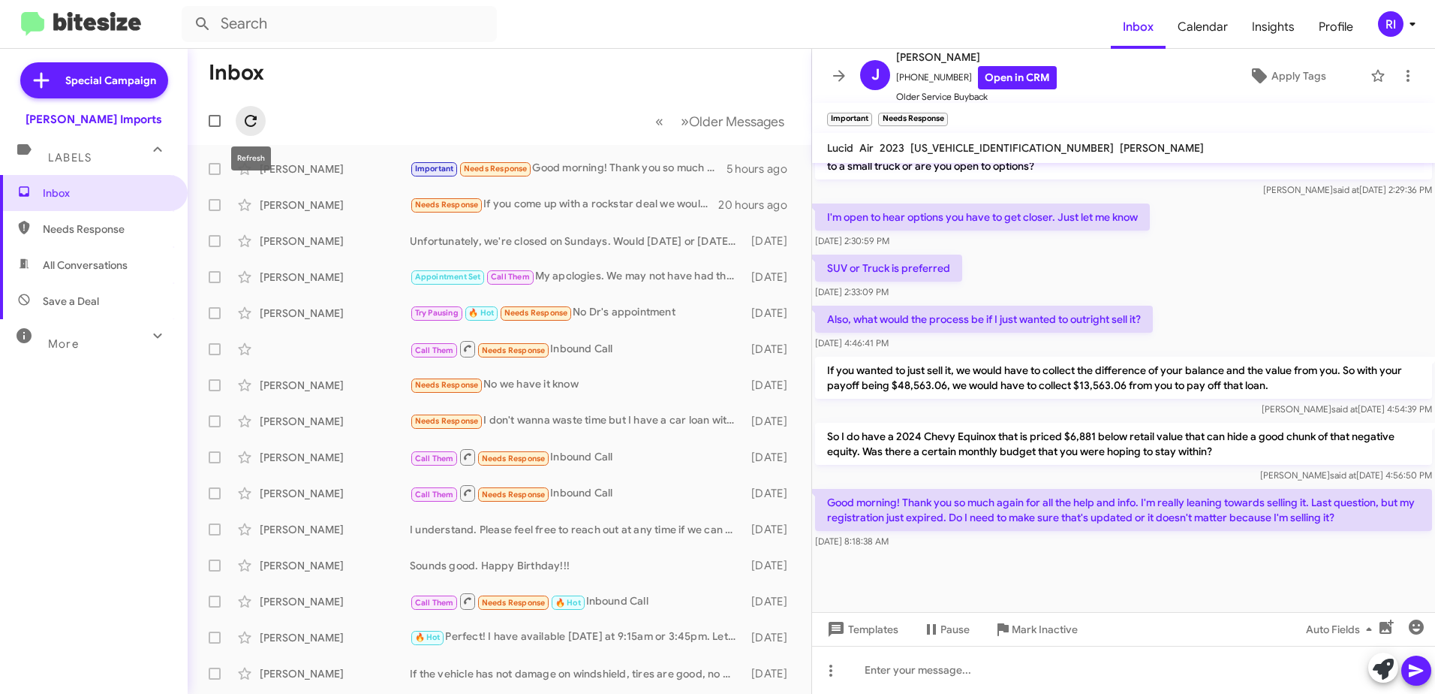
click at [251, 111] on button at bounding box center [251, 121] width 30 height 30
click at [838, 77] on icon at bounding box center [839, 75] width 12 height 11
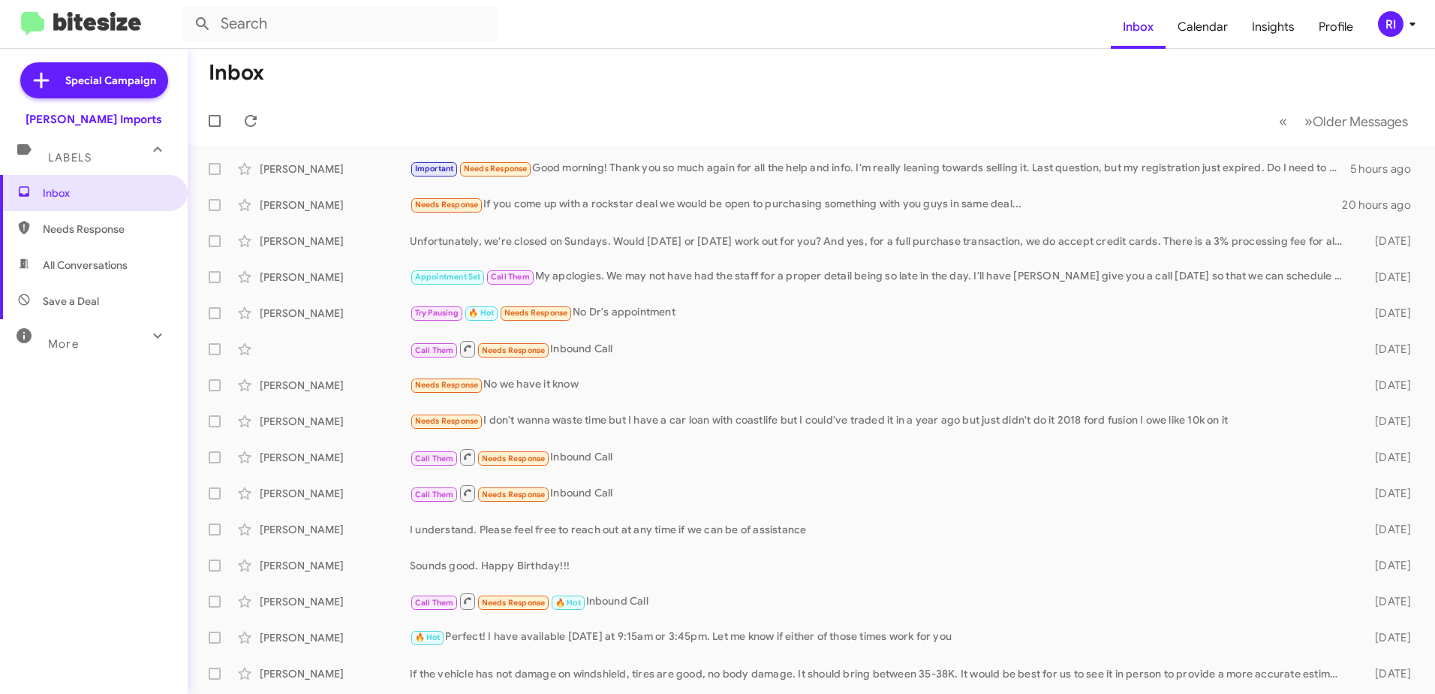
click at [468, 113] on mat-toolbar-row "« Previous » Next Older Messages" at bounding box center [812, 121] width 1248 height 48
